Goal: Check status: Check status

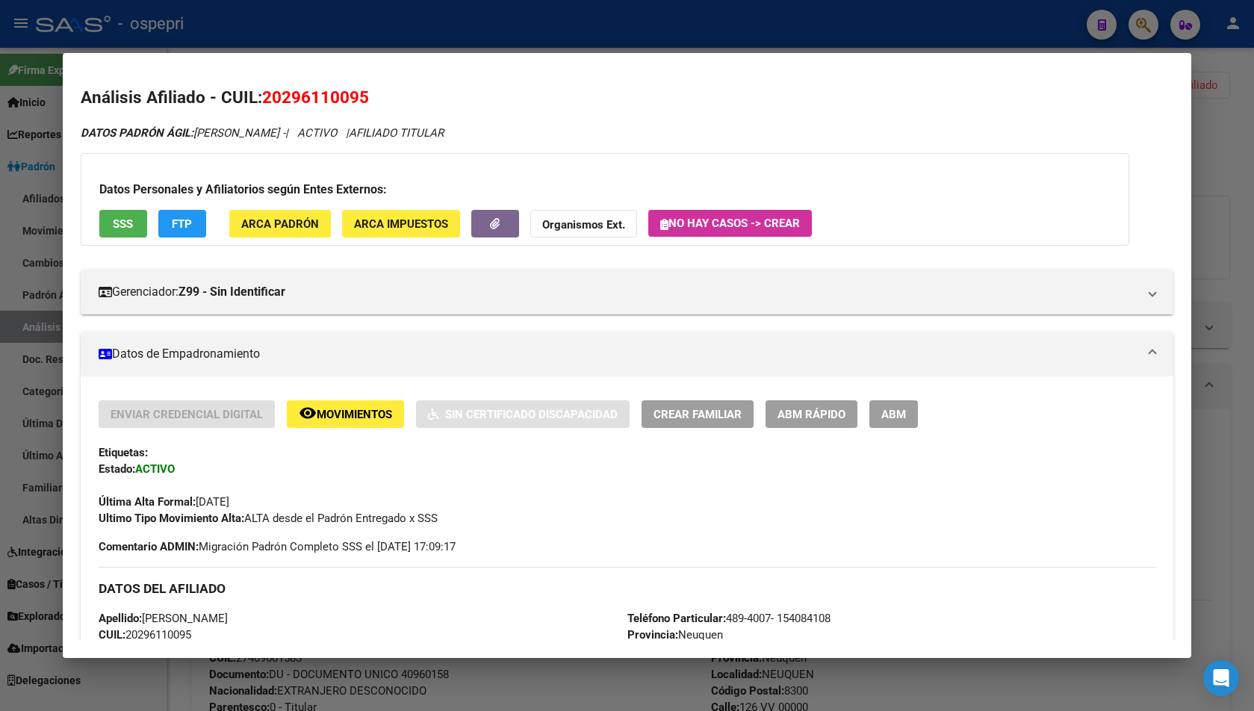
click at [1164, 89] on div "29611009 Buscar (apellido, dni, cuil, nro traspaso, cuit, obra social) search ¿…" at bounding box center [627, 355] width 1254 height 711
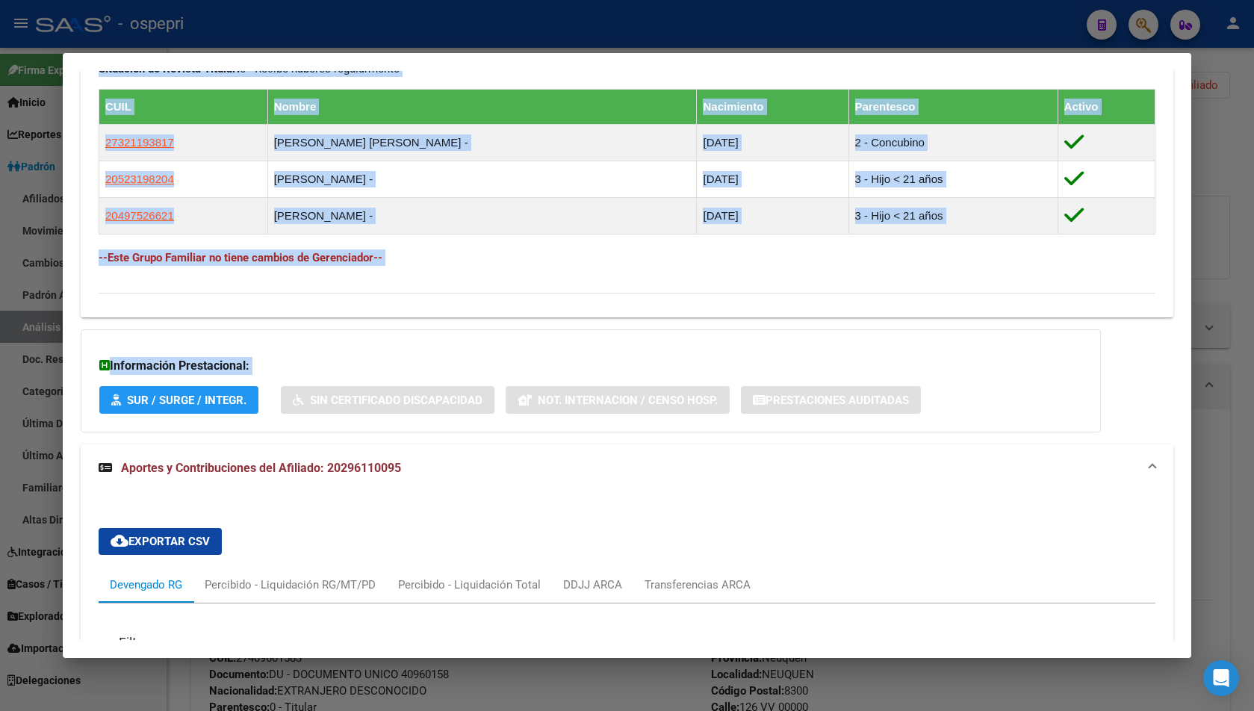
scroll to position [773, 0]
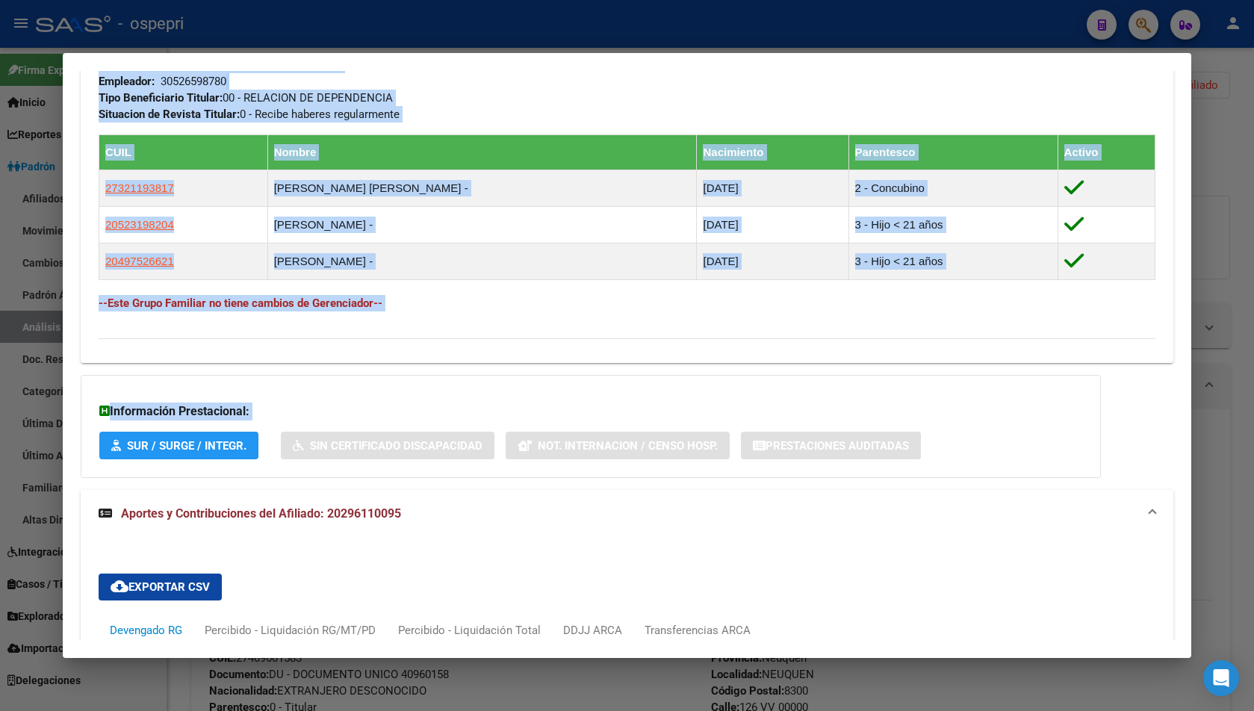
drag, startPoint x: 1236, startPoint y: 228, endPoint x: 1165, endPoint y: 226, distance: 70.2
click at [1234, 227] on div at bounding box center [627, 355] width 1254 height 711
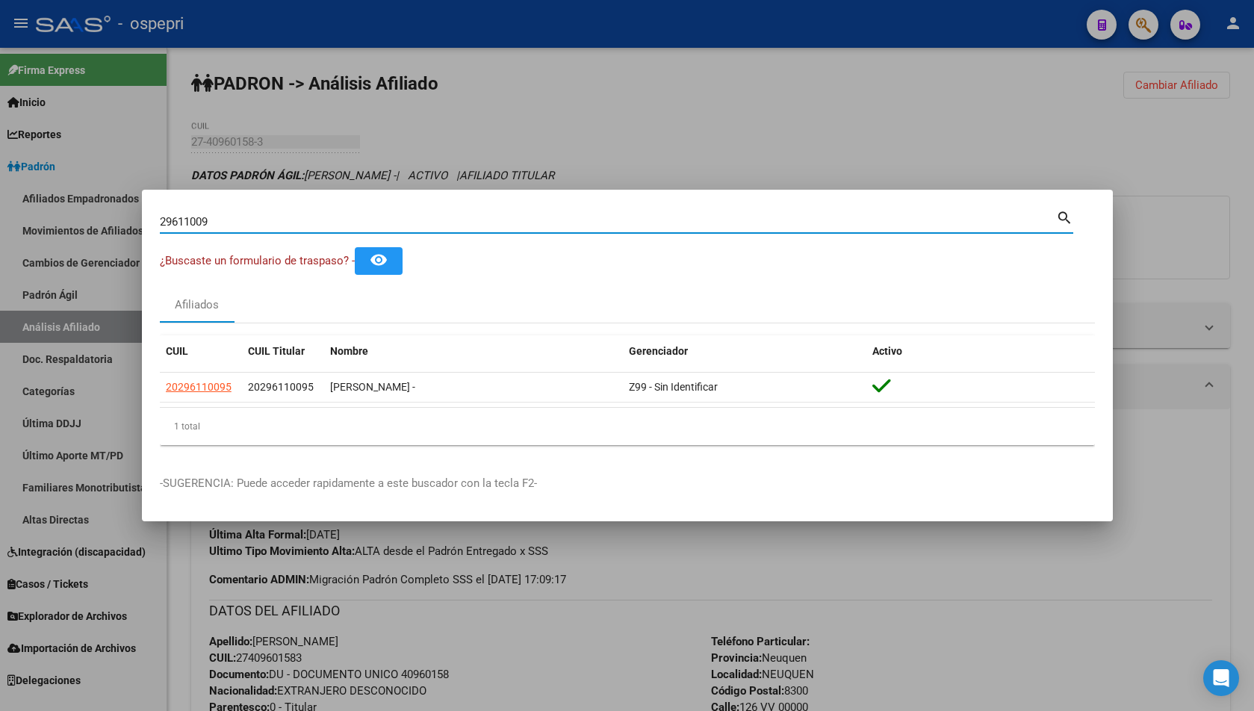
click at [323, 220] on input "29611009" at bounding box center [608, 221] width 896 height 13
paste input "0199714"
type input "20199714"
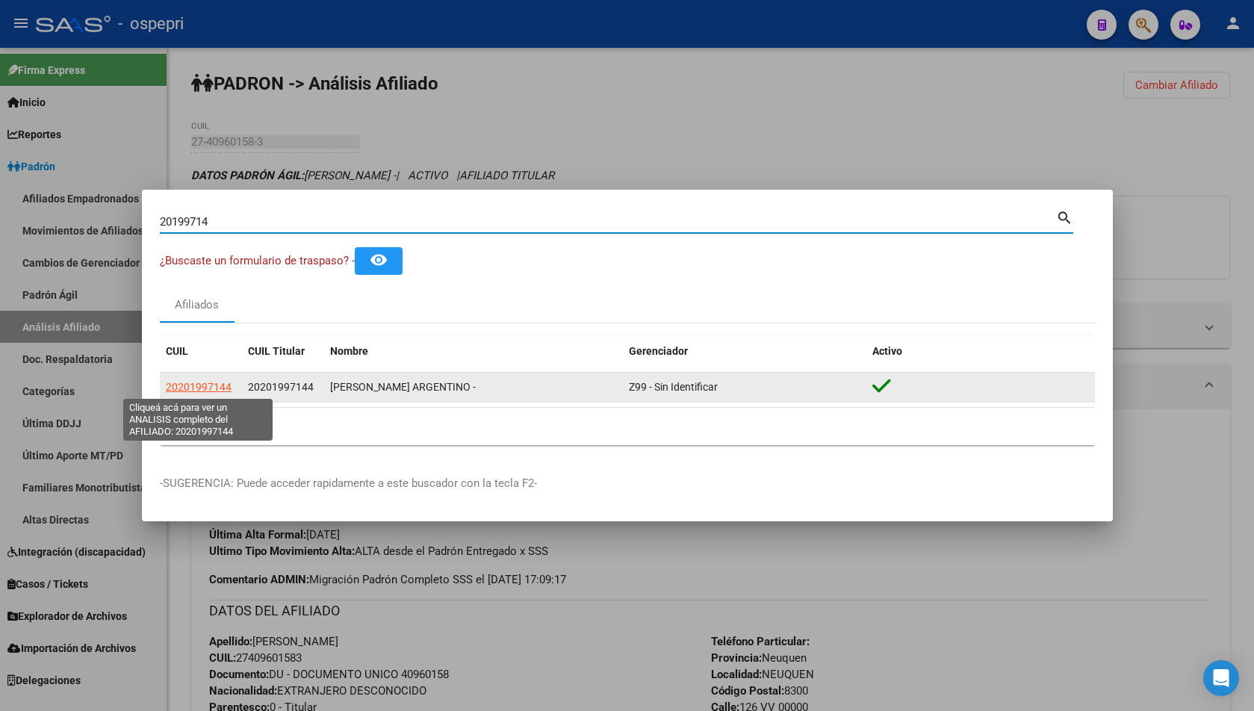
click at [199, 381] on span "20201997144" at bounding box center [199, 387] width 66 height 12
type textarea "20201997144"
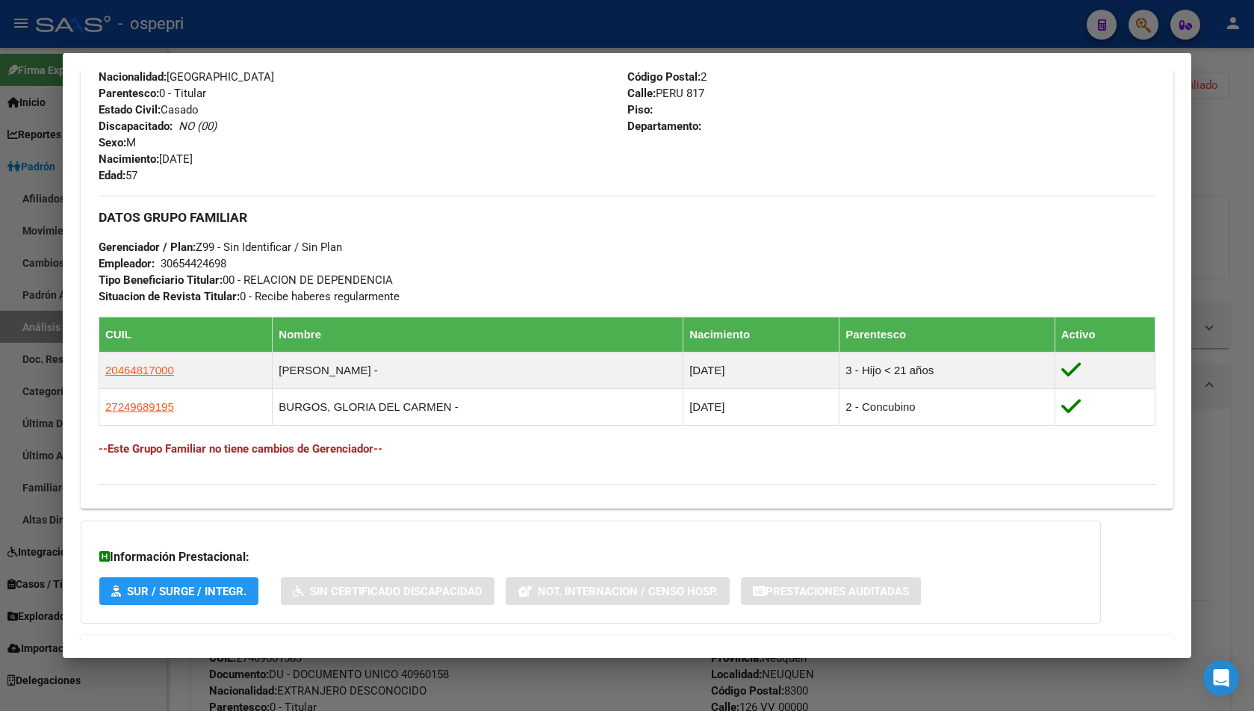
scroll to position [656, 0]
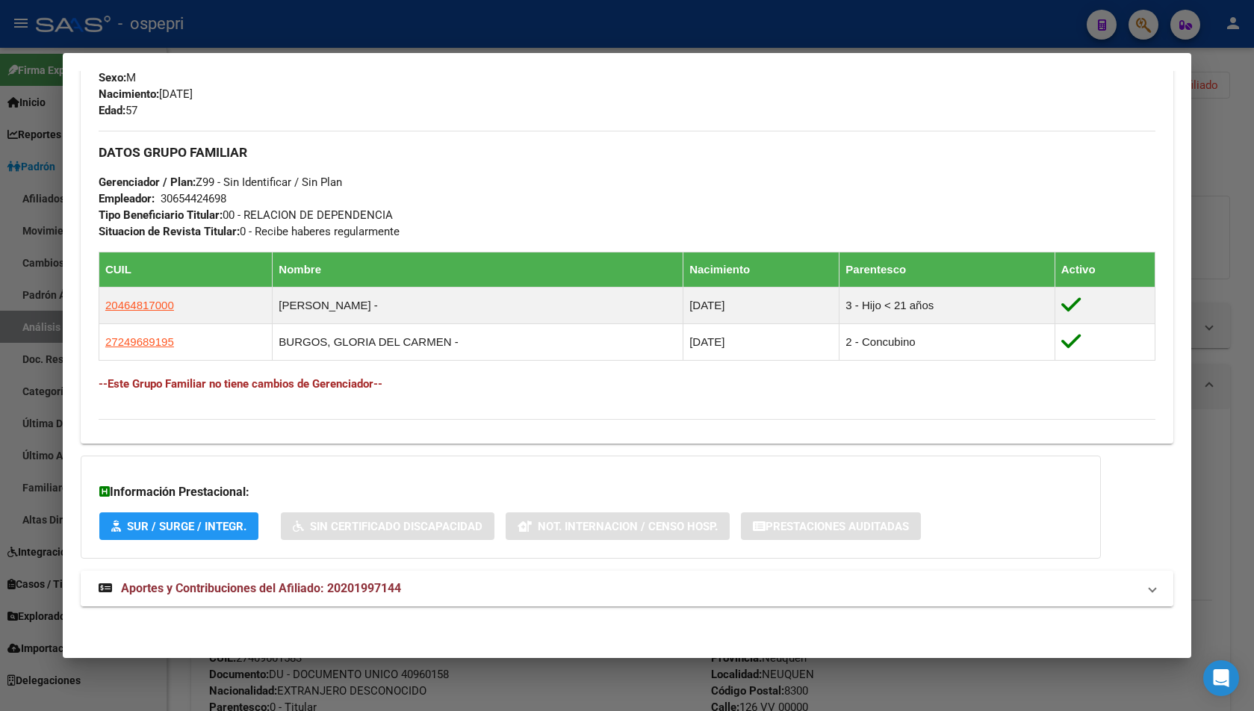
click at [409, 579] on mat-panel-title "Aportes y Contribuciones del Afiliado: 20201997144" at bounding box center [618, 588] width 1038 height 18
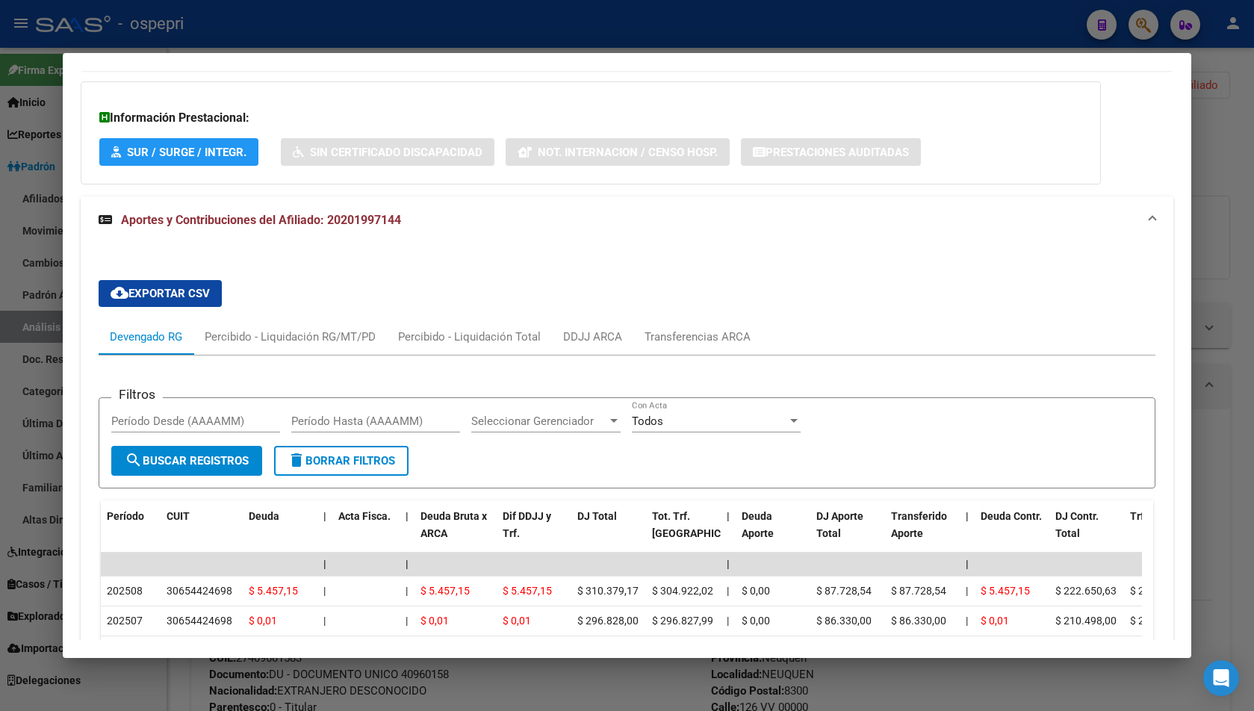
scroll to position [1254, 0]
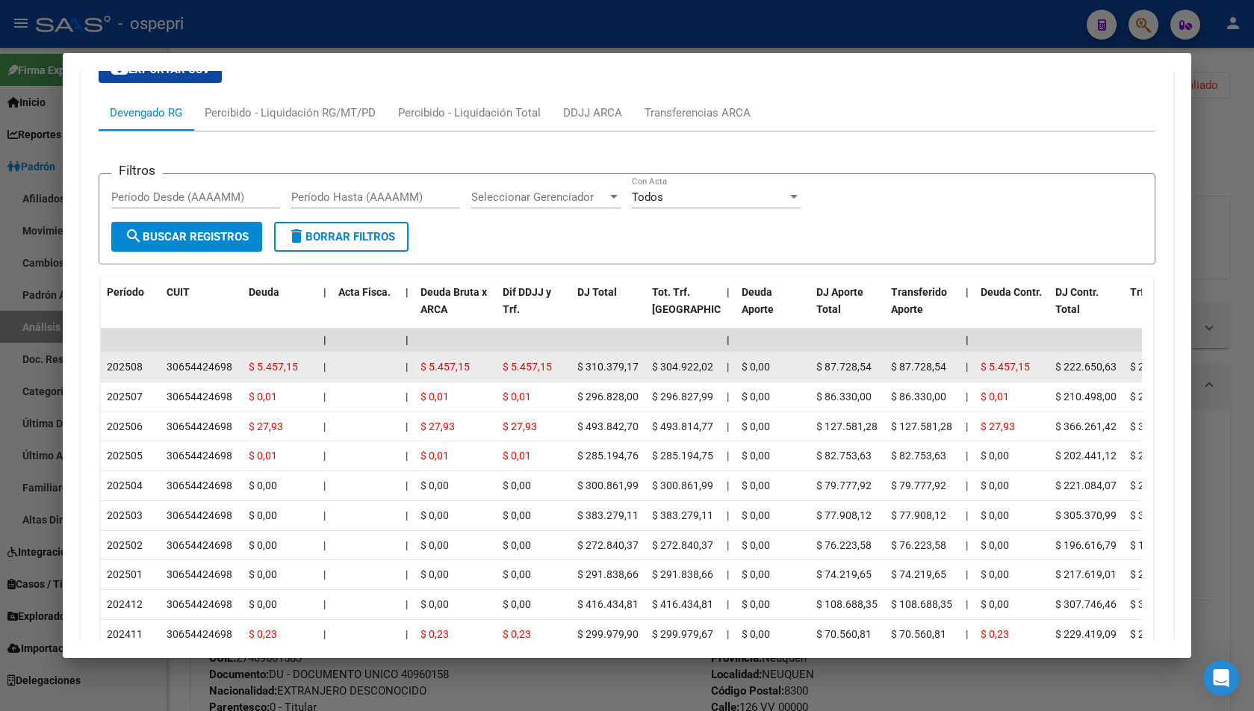
drag, startPoint x: 167, startPoint y: 364, endPoint x: 229, endPoint y: 365, distance: 62.0
click at [229, 365] on div "30654424698" at bounding box center [199, 366] width 66 height 17
